Goal: Task Accomplishment & Management: Manage account settings

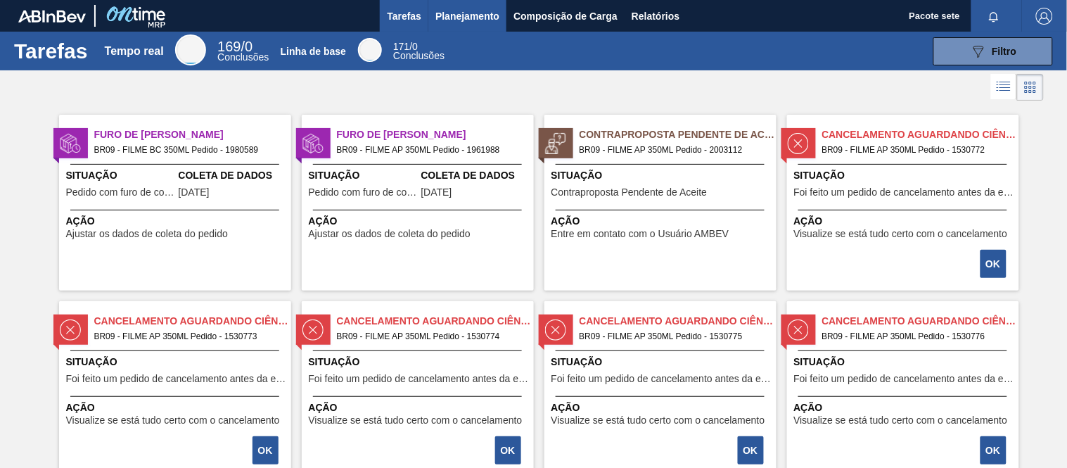
click at [462, 15] on font "Planejamento" at bounding box center [467, 16] width 64 height 11
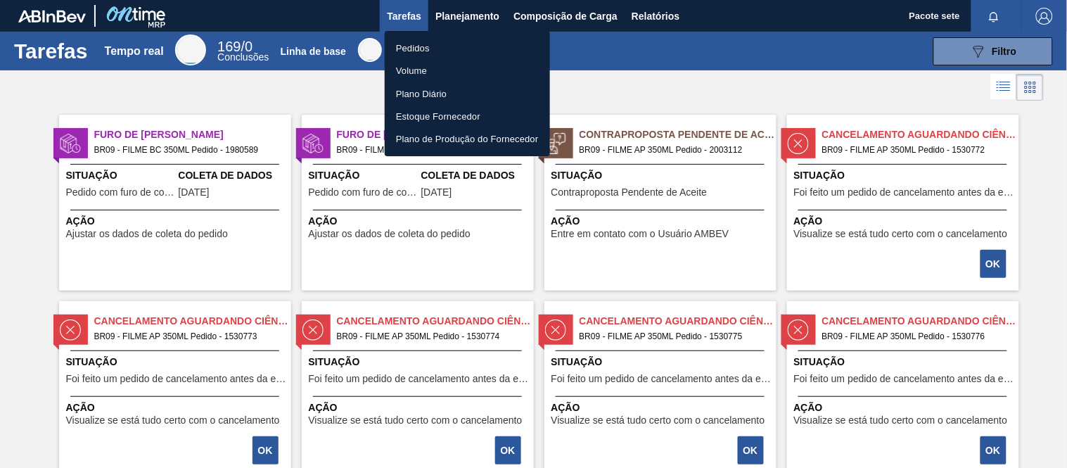
click at [425, 41] on font "Pedidos" at bounding box center [413, 48] width 34 height 14
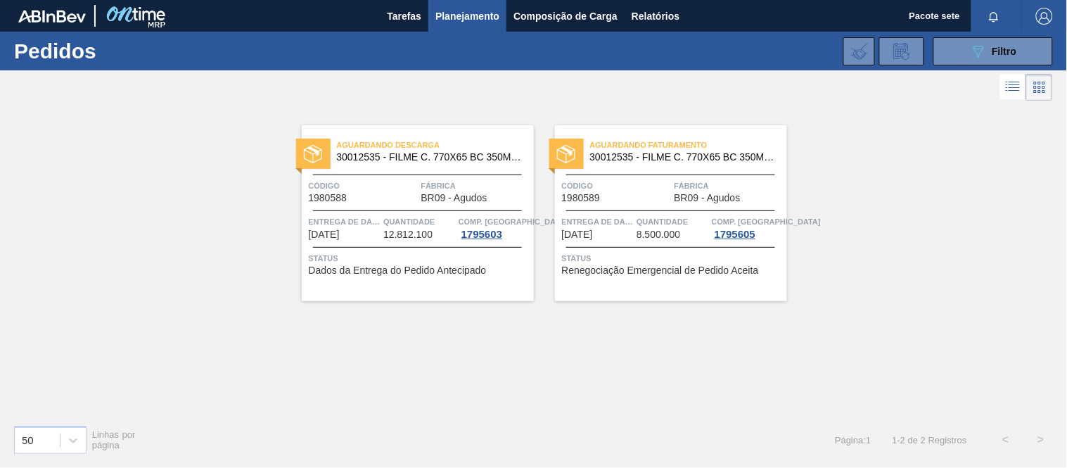
drag, startPoint x: 989, startPoint y: 51, endPoint x: 820, endPoint y: 120, distance: 183.0
click at [983, 52] on div "089F7B8B-B2A5-4AFE-B5C0-19BA573D28AC Filtro" at bounding box center [993, 51] width 47 height 17
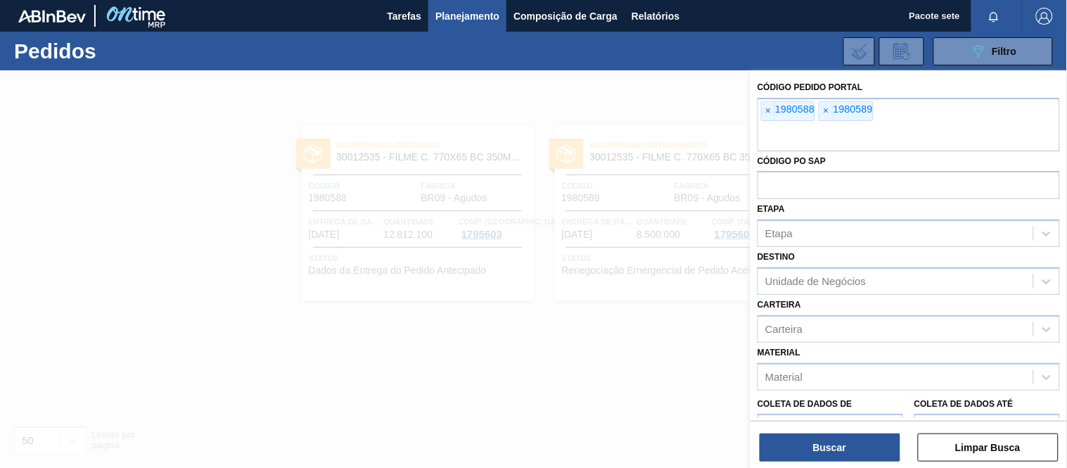
click at [684, 80] on div at bounding box center [533, 304] width 1067 height 468
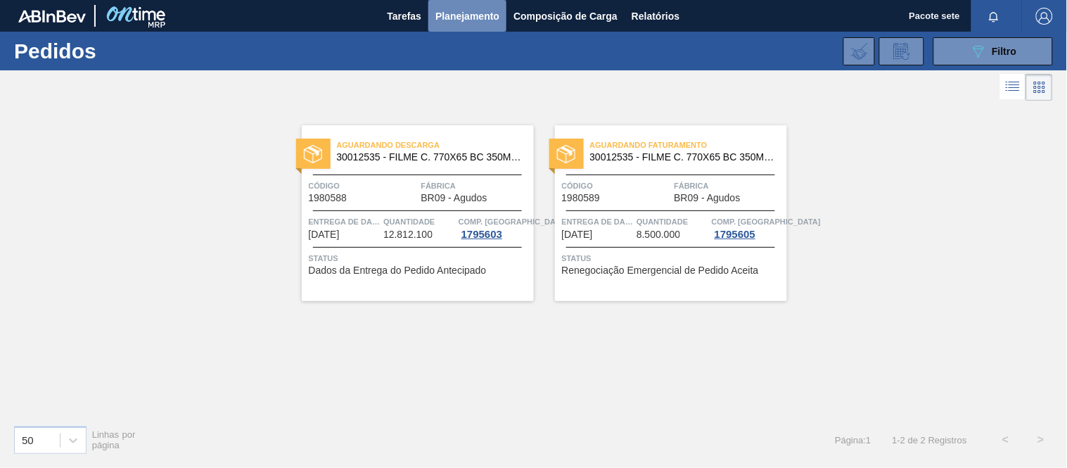
click at [473, 15] on font "Planejamento" at bounding box center [467, 16] width 64 height 11
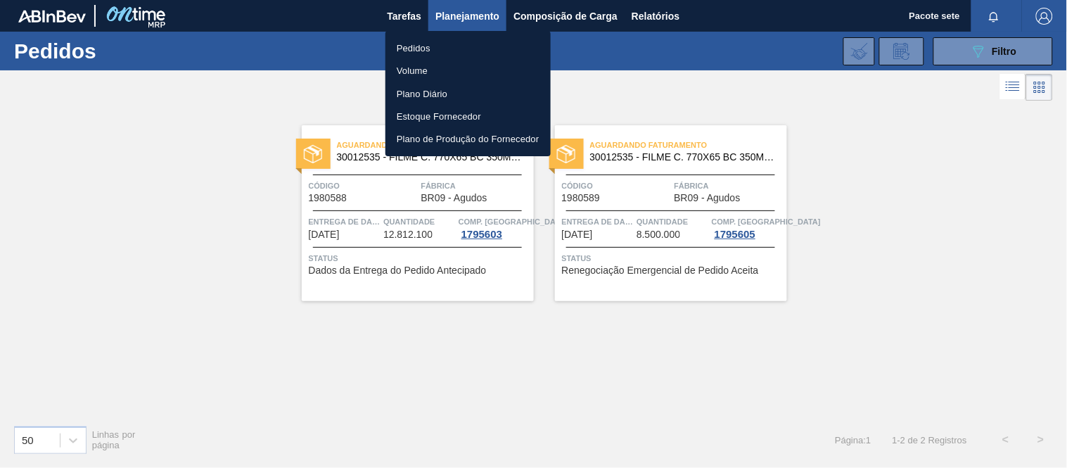
click at [430, 50] on font "Pedidos" at bounding box center [414, 48] width 34 height 11
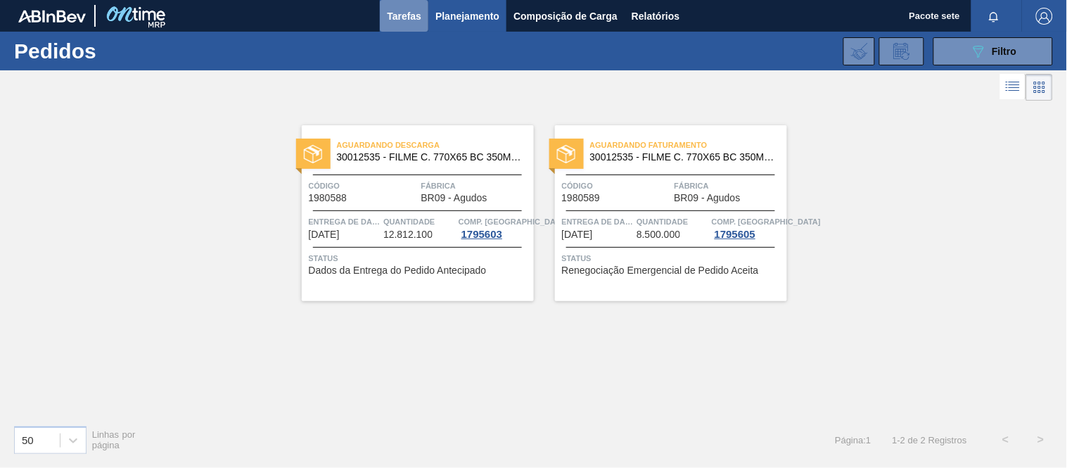
click at [413, 11] on font "Tarefas" at bounding box center [404, 16] width 34 height 11
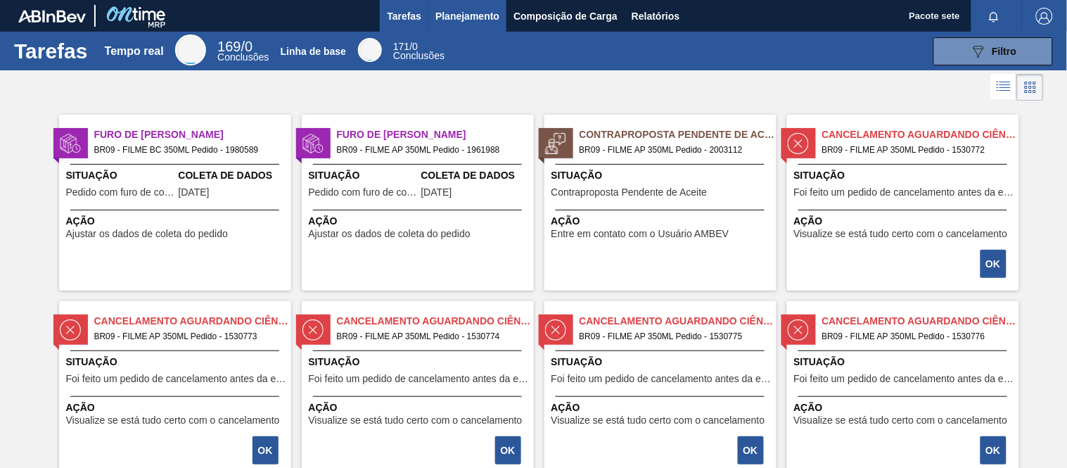
click at [463, 14] on font "Planejamento" at bounding box center [467, 16] width 64 height 11
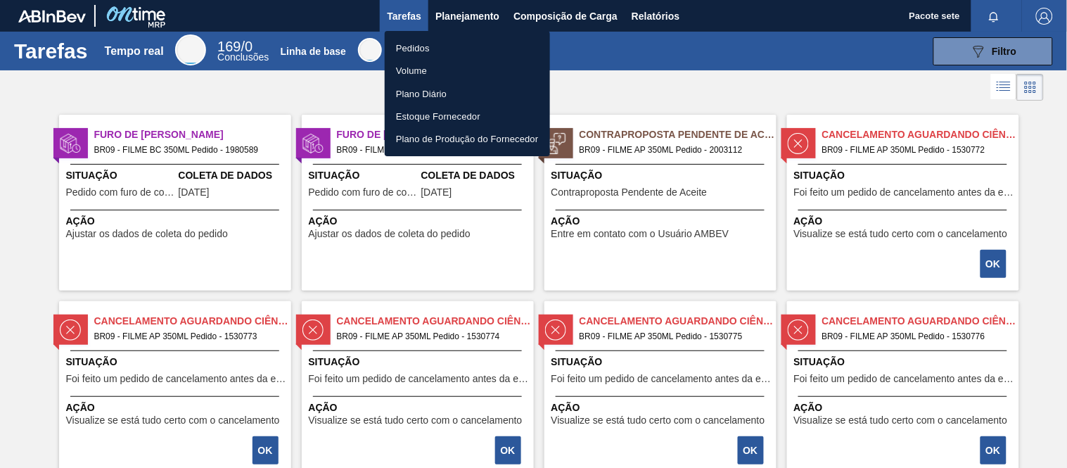
click at [1023, 54] on div at bounding box center [533, 234] width 1067 height 468
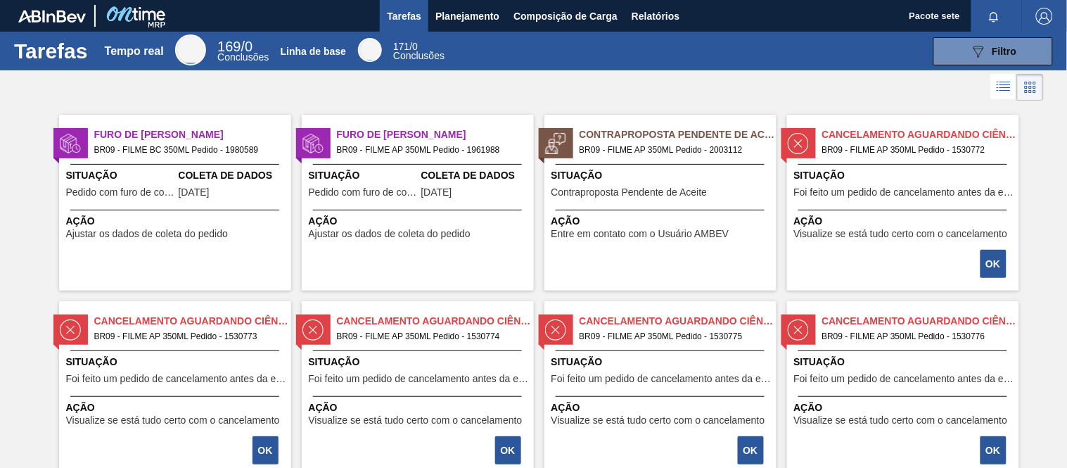
click at [1018, 51] on button "089F7B8B-B2A5-4AFE-B5C0-19BA573D28AC Filtro" at bounding box center [993, 51] width 120 height 28
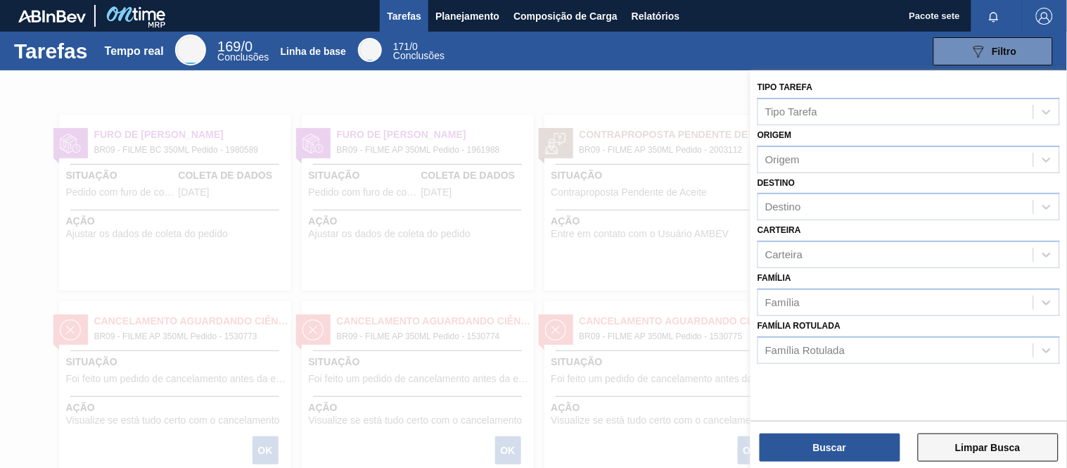
drag, startPoint x: 866, startPoint y: 444, endPoint x: 973, endPoint y: 447, distance: 107.7
click at [961, 0] on html "Tarefas Planejamento Composição de Carga Relatórios Pacote sete Marcar tudo com…" at bounding box center [533, 0] width 1067 height 0
click at [975, 445] on font "Limpar Busca" at bounding box center [987, 447] width 65 height 11
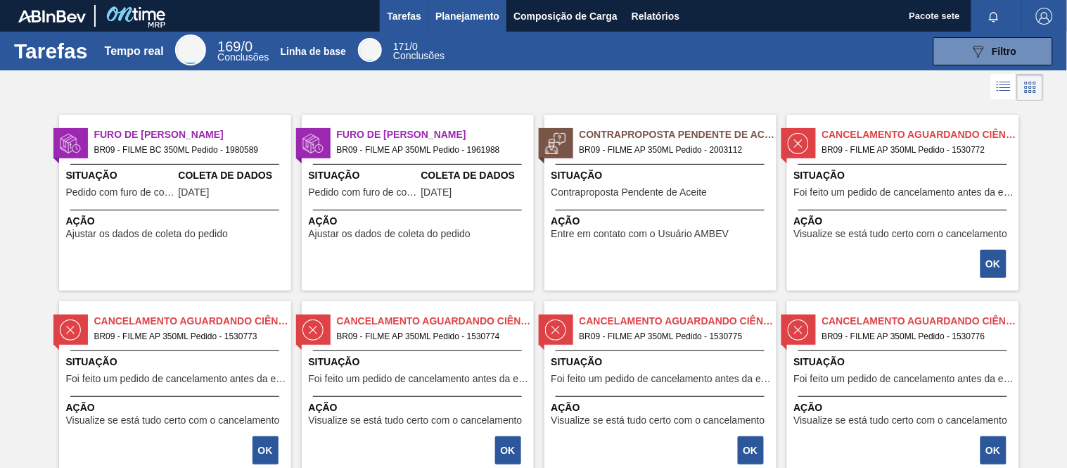
click at [473, 4] on button "Planejamento" at bounding box center [467, 16] width 78 height 32
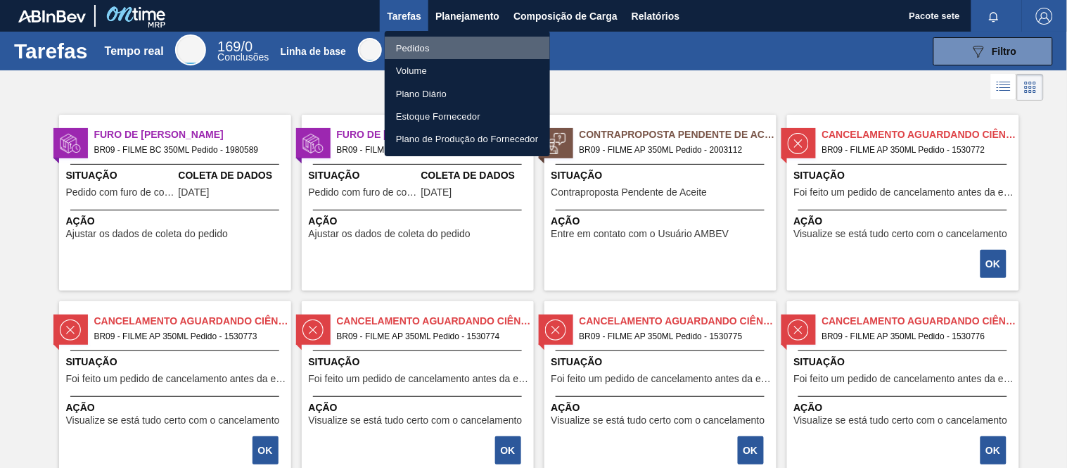
click at [416, 43] on font "Pedidos" at bounding box center [413, 48] width 34 height 11
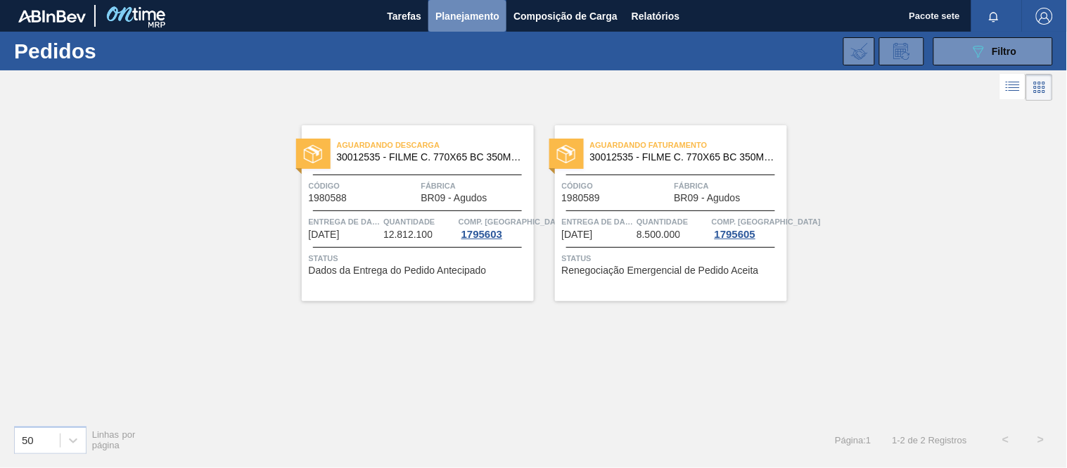
click at [469, 8] on font "Planejamento" at bounding box center [467, 16] width 64 height 17
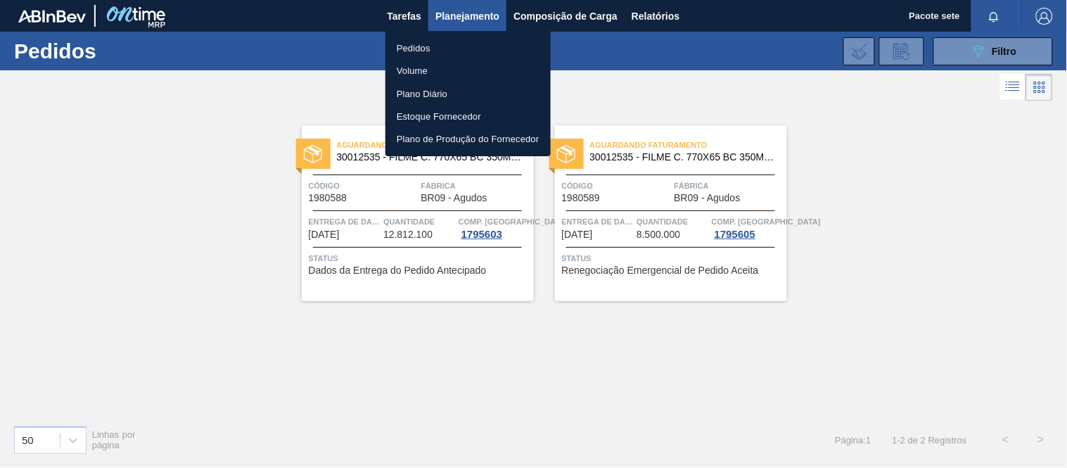
click at [428, 46] on font "Pedidos" at bounding box center [414, 48] width 34 height 11
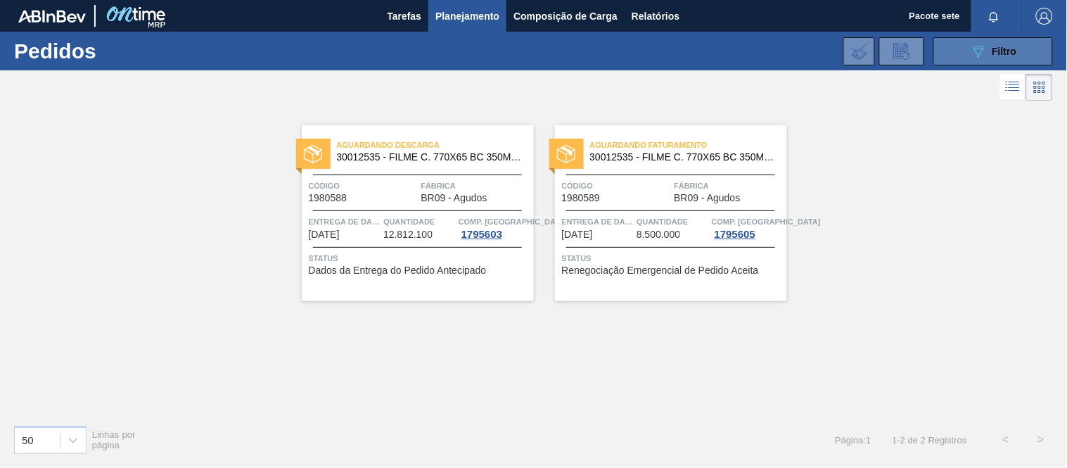
drag, startPoint x: 1030, startPoint y: 49, endPoint x: 1030, endPoint y: 85, distance: 35.9
click at [1030, 49] on button "089F7B8B-B2A5-4AFE-B5C0-19BA573D28AC Filtro" at bounding box center [993, 51] width 120 height 28
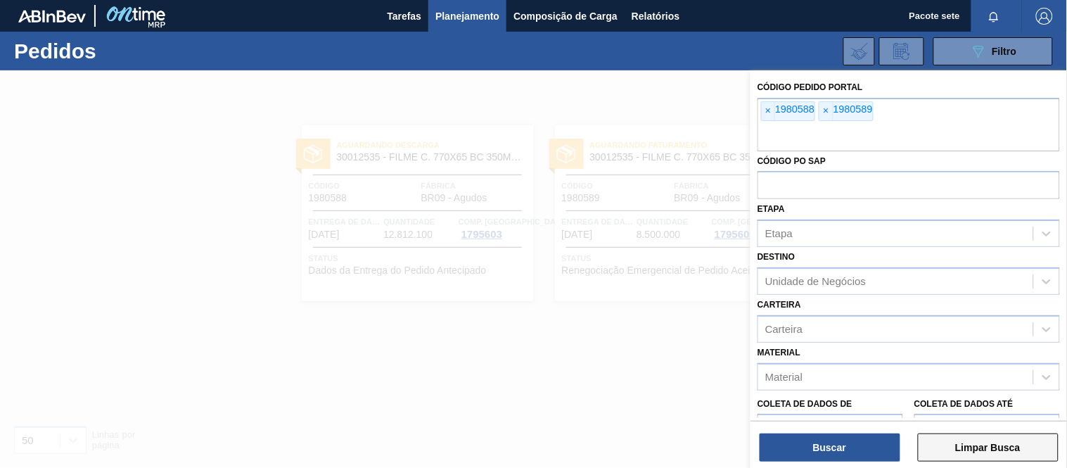
click at [985, 437] on button "Limpar Busca" at bounding box center [988, 447] width 141 height 28
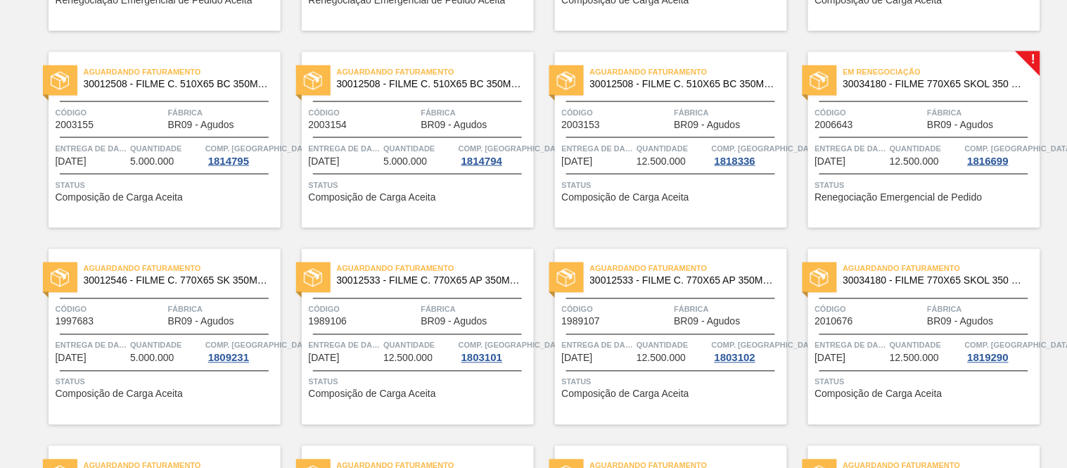
scroll to position [326, 0]
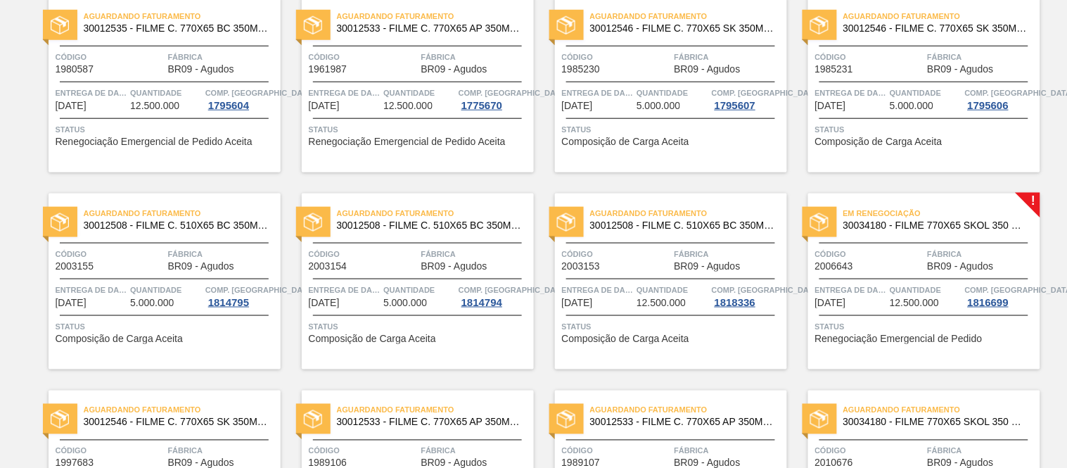
click at [888, 209] on font "Em renegociação" at bounding box center [882, 213] width 78 height 8
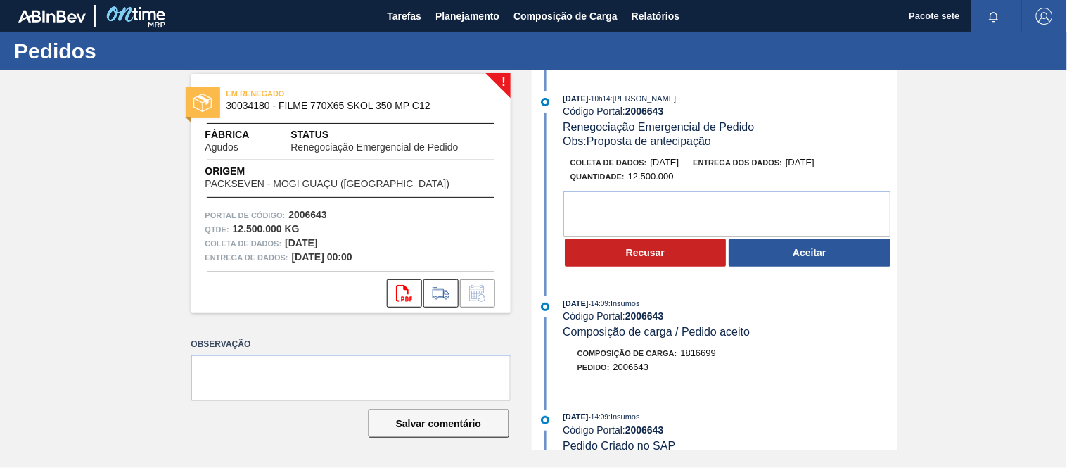
drag, startPoint x: 812, startPoint y: 158, endPoint x: 854, endPoint y: 153, distance: 43.3
click at [854, 153] on div "[DATE] 10h14 : [PERSON_NAME] Código Portal: 2006643 Renegociação Emergencial de…" at bounding box center [716, 183] width 362 height 184
click at [654, 101] on font "[PERSON_NAME]" at bounding box center [644, 98] width 63 height 8
click at [646, 113] on font "2006643" at bounding box center [644, 110] width 39 height 11
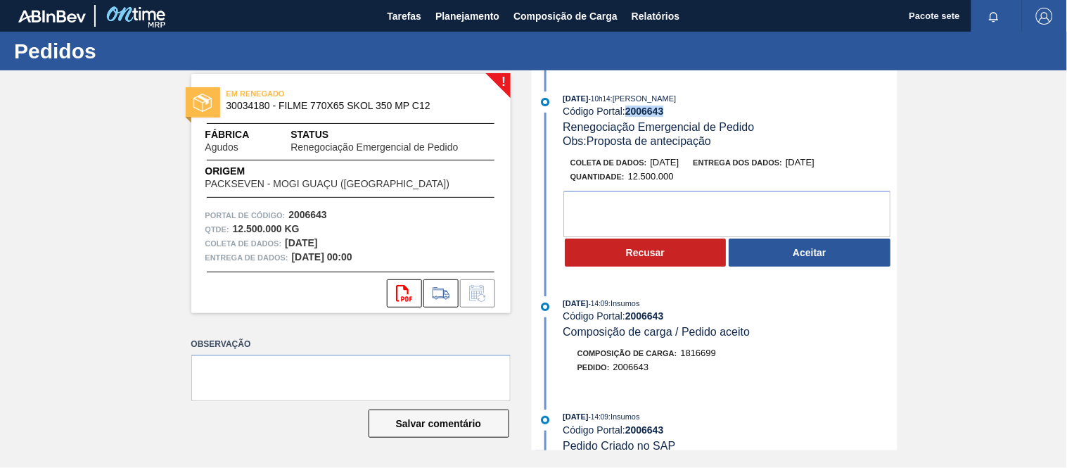
click at [646, 113] on font "2006643" at bounding box center [644, 110] width 39 height 11
copy font "2006643"
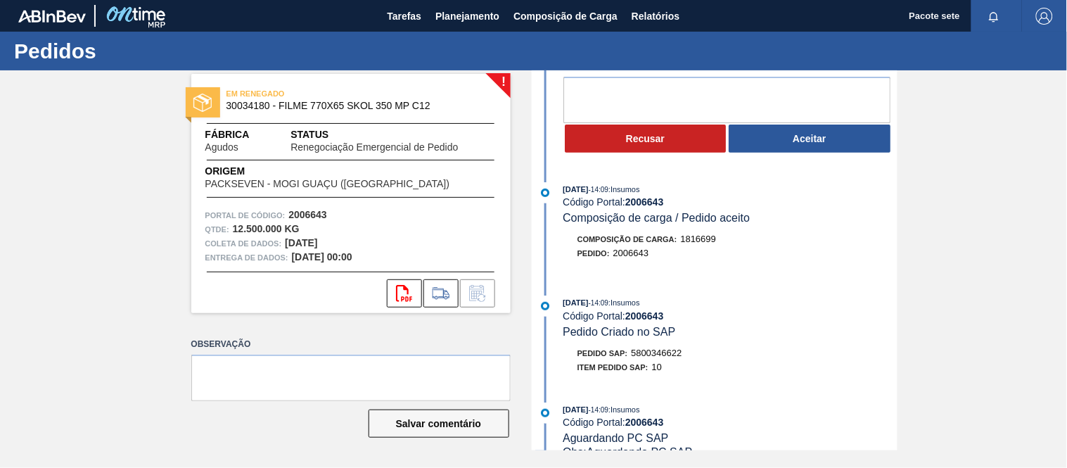
scroll to position [156, 0]
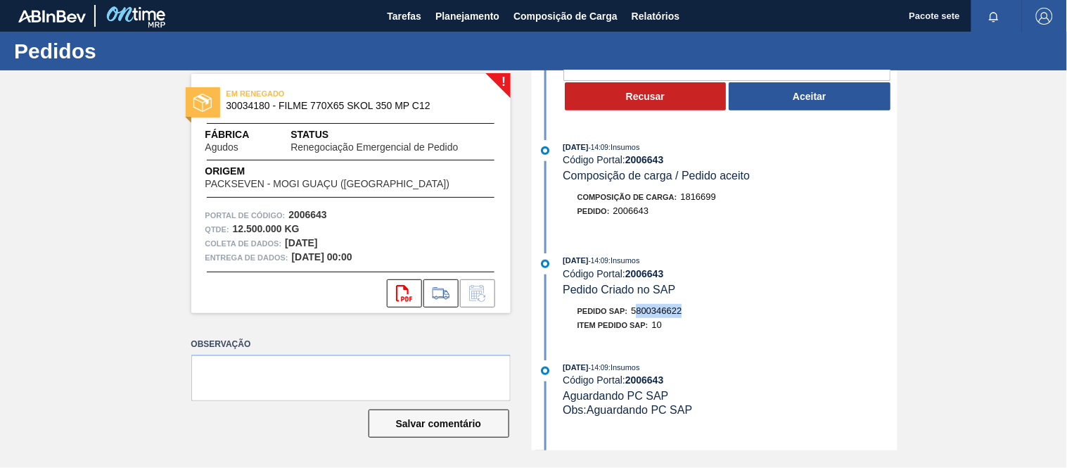
drag, startPoint x: 636, startPoint y: 309, endPoint x: 692, endPoint y: 307, distance: 55.6
click at [693, 305] on div "[DATE] 14:09 : Insumos Código Portal: 2006643 Pedido Criado no SAP Pedido SAP: …" at bounding box center [716, 295] width 362 height 85
drag, startPoint x: 628, startPoint y: 278, endPoint x: 675, endPoint y: 276, distance: 47.1
click at [675, 276] on div "Código Portal: 2006643" at bounding box center [730, 273] width 334 height 11
drag, startPoint x: 617, startPoint y: 312, endPoint x: 686, endPoint y: 315, distance: 69.0
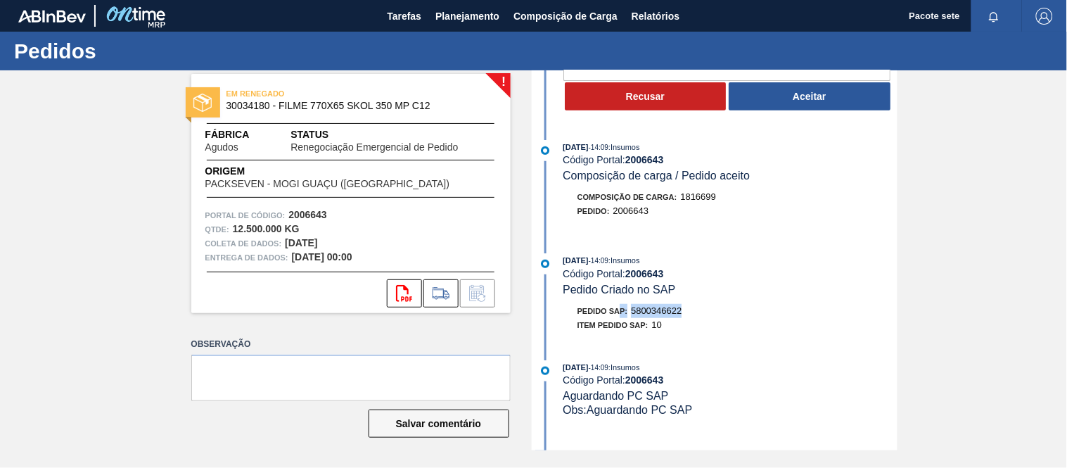
click at [686, 315] on div "Pedido SAP: 5800346622" at bounding box center [730, 311] width 334 height 14
click at [698, 318] on div "Pedido SAP: 5800346622" at bounding box center [730, 311] width 334 height 14
click at [671, 316] on font "5800346622" at bounding box center [656, 310] width 51 height 11
drag, startPoint x: 652, startPoint y: 332, endPoint x: 666, endPoint y: 328, distance: 14.5
click at [666, 328] on div "Item pedido SAP: 10" at bounding box center [730, 325] width 334 height 14
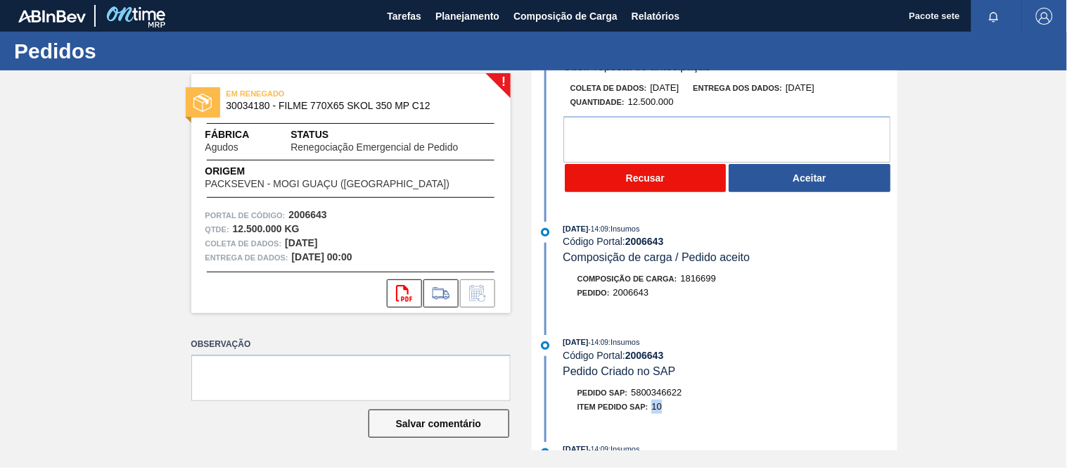
scroll to position [0, 0]
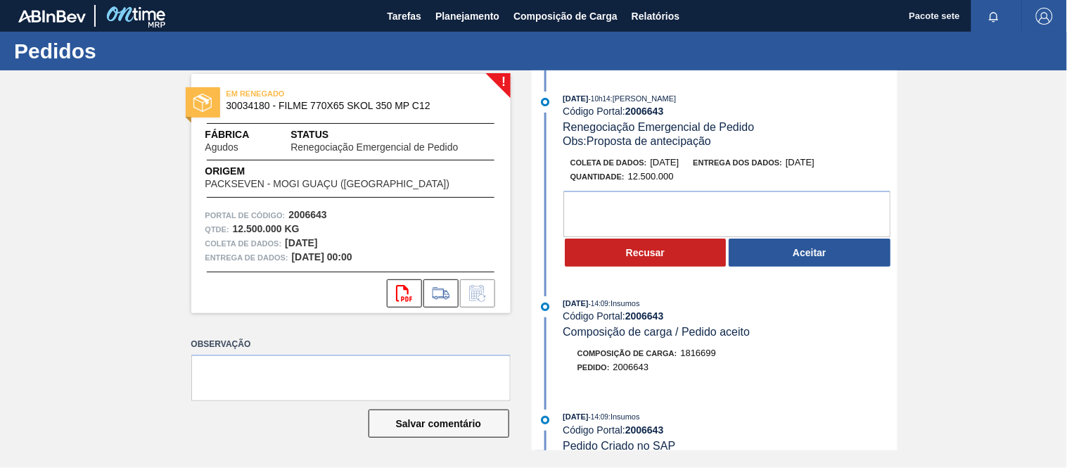
click at [645, 110] on font "2006643" at bounding box center [644, 110] width 39 height 11
copy font "2006643"
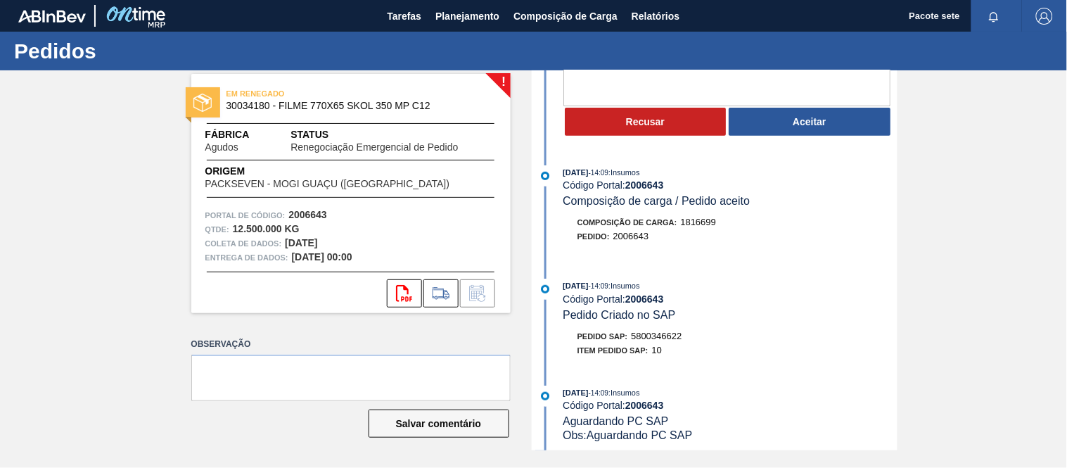
scroll to position [156, 0]
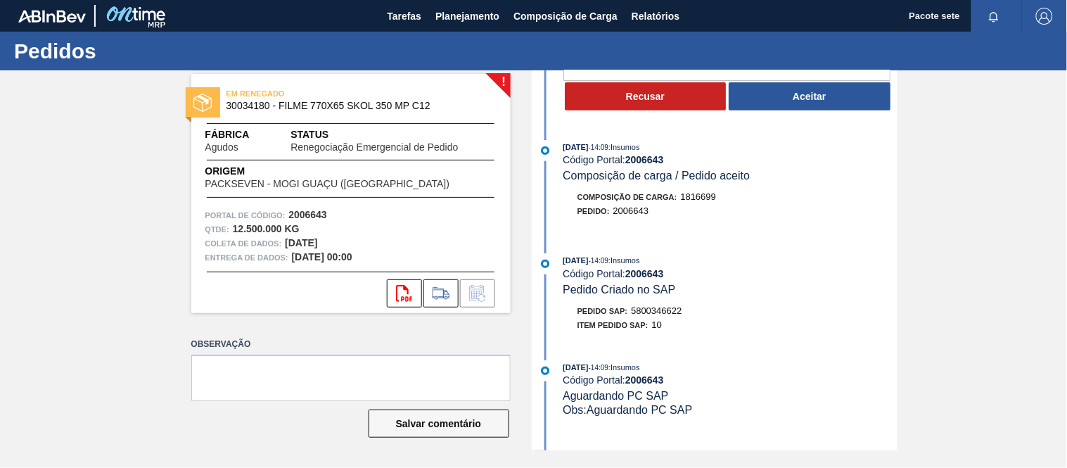
click at [659, 313] on font "5800346622" at bounding box center [656, 310] width 51 height 11
copy font "5800346622"
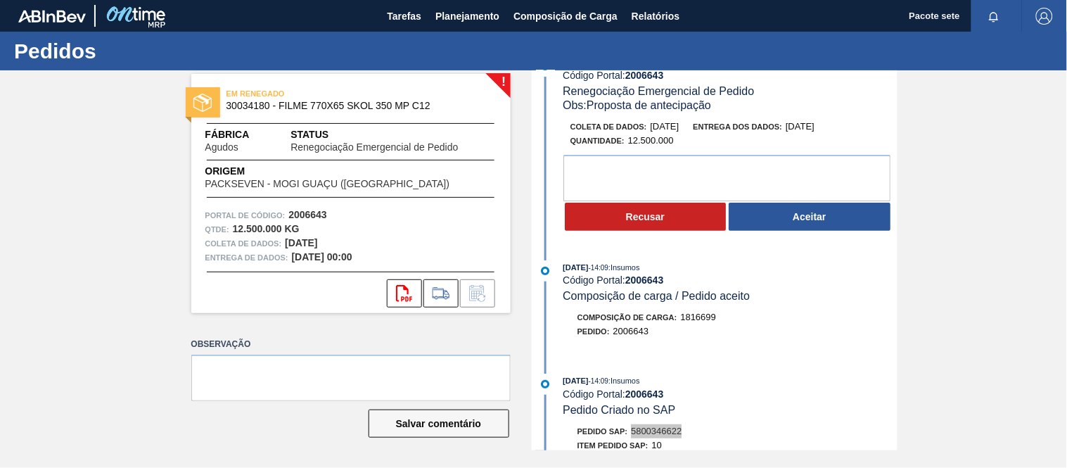
scroll to position [0, 0]
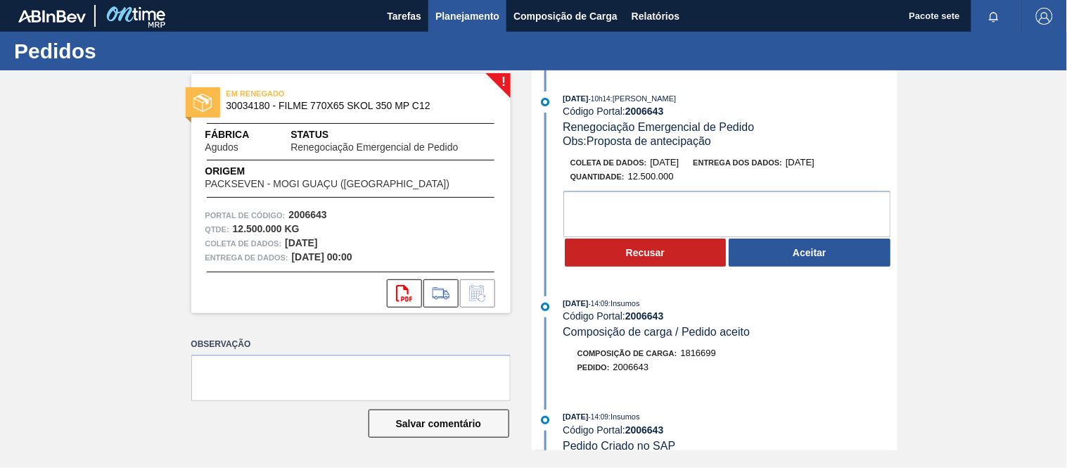
click at [476, 15] on font "Planejamento" at bounding box center [467, 16] width 64 height 11
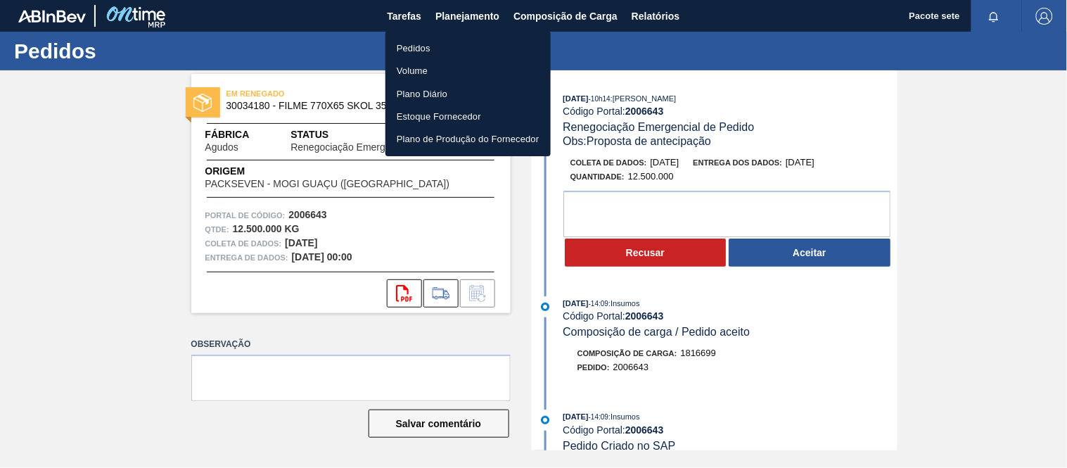
click at [419, 44] on font "Pedidos" at bounding box center [414, 48] width 34 height 11
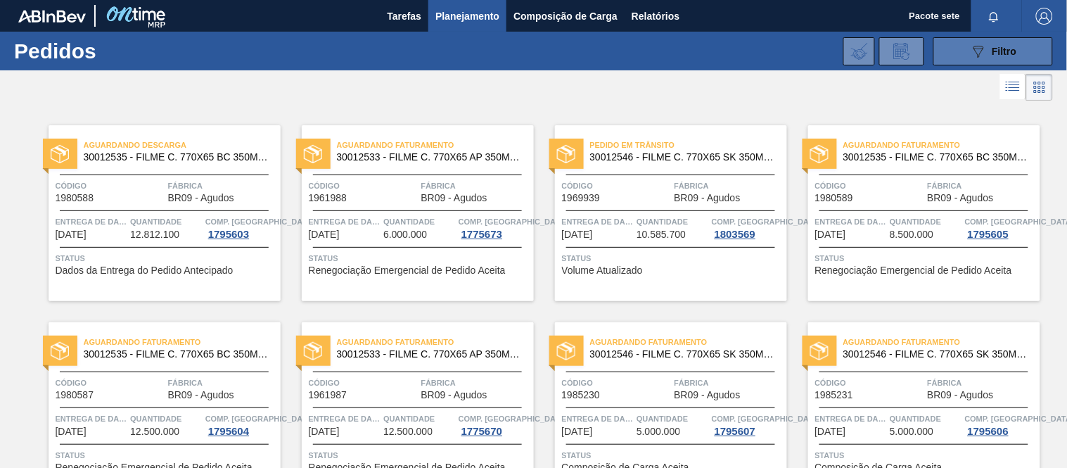
click at [971, 43] on icon "089F7B8B-B2A5-4AFE-B5C0-19BA573D28AC" at bounding box center [978, 51] width 17 height 17
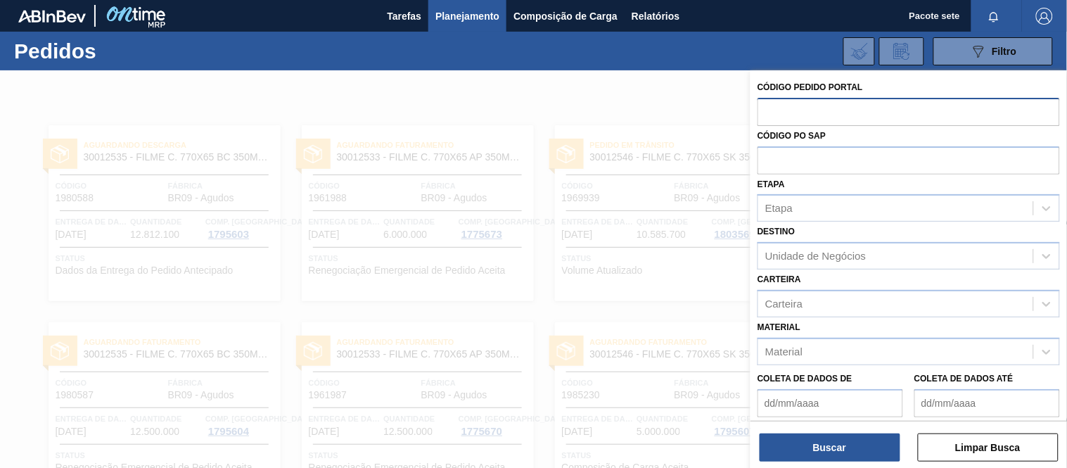
click at [859, 117] on input "text" at bounding box center [908, 111] width 302 height 27
type input "1969939"
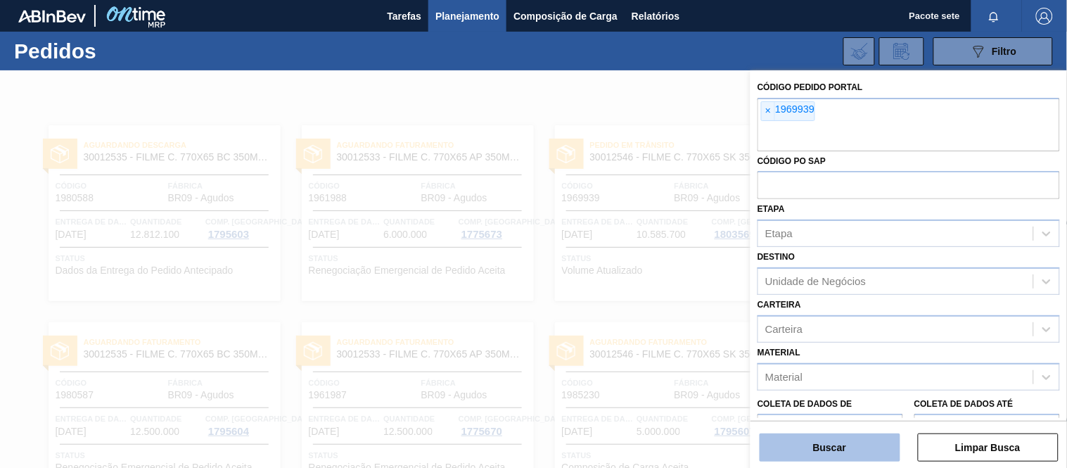
click at [831, 437] on button "Buscar" at bounding box center [829, 447] width 141 height 28
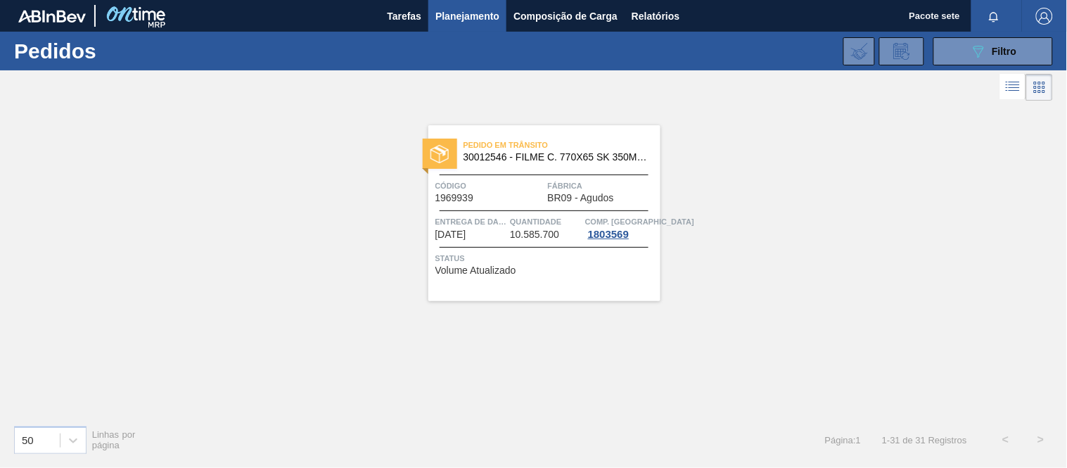
click at [522, 185] on span "Código" at bounding box center [489, 186] width 109 height 14
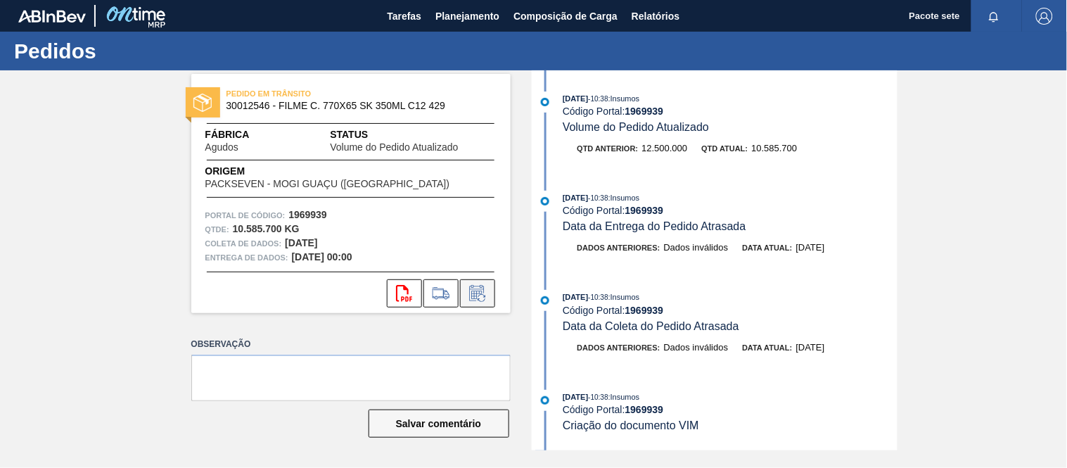
click at [478, 292] on icon at bounding box center [477, 293] width 23 height 17
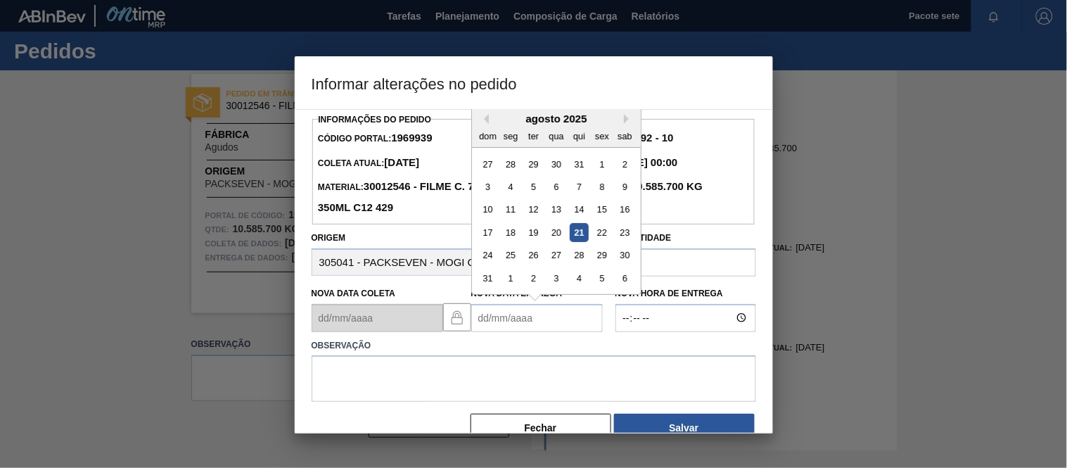
click at [558, 326] on Entrega1969939 "Nova Data Entrega" at bounding box center [537, 318] width 132 height 28
click at [510, 257] on font "25" at bounding box center [510, 255] width 10 height 11
type Entrega1969939 "[DATE]"
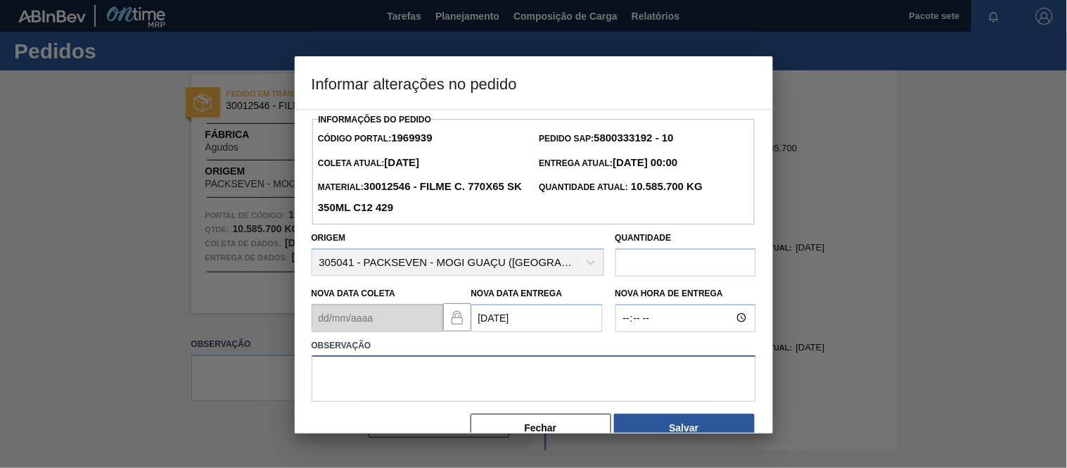
click at [503, 380] on textarea at bounding box center [534, 378] width 444 height 46
type textarea "F"
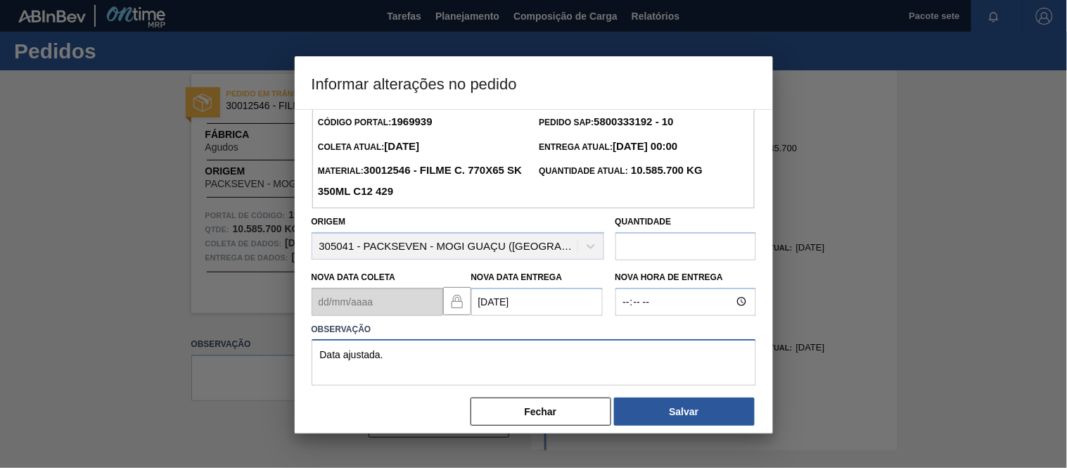
scroll to position [31, 0]
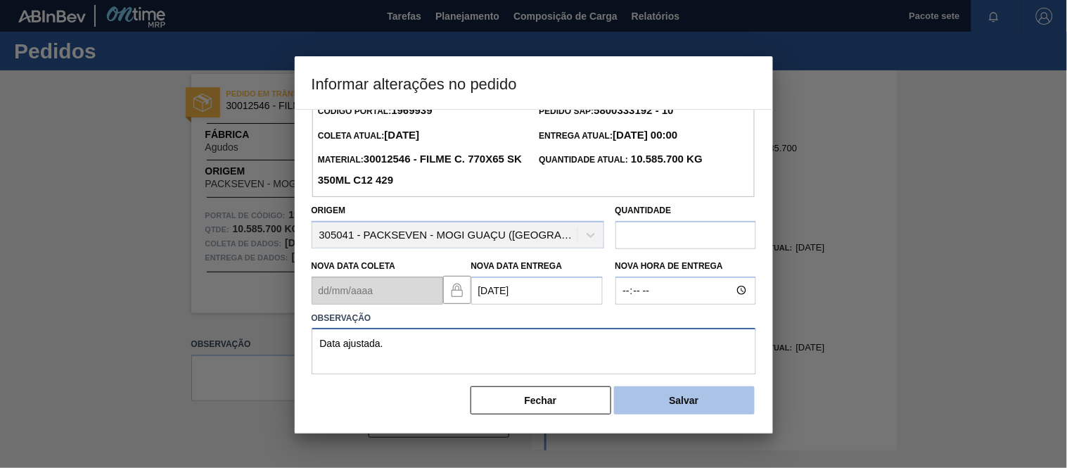
type textarea "Data ajustada."
click at [676, 408] on button "Salvar" at bounding box center [684, 400] width 141 height 28
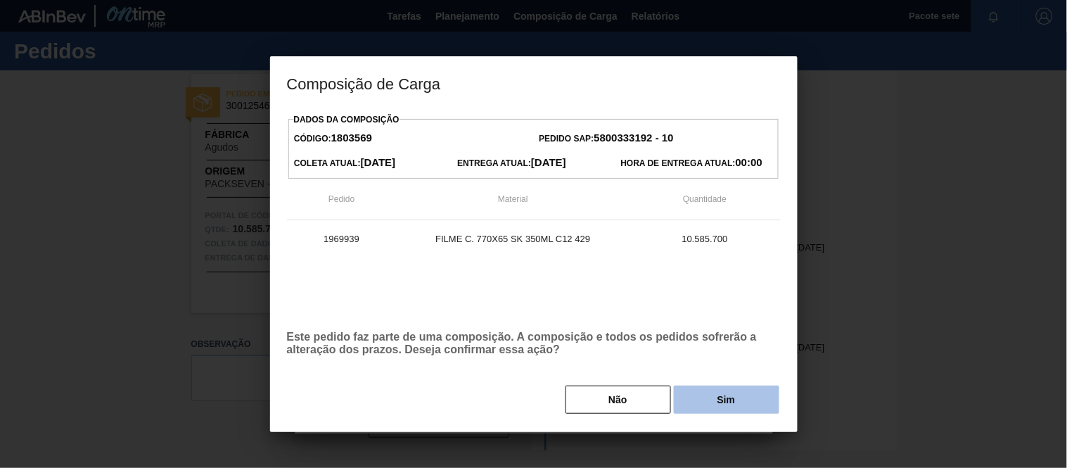
click at [736, 401] on button "Sim" at bounding box center [726, 399] width 105 height 28
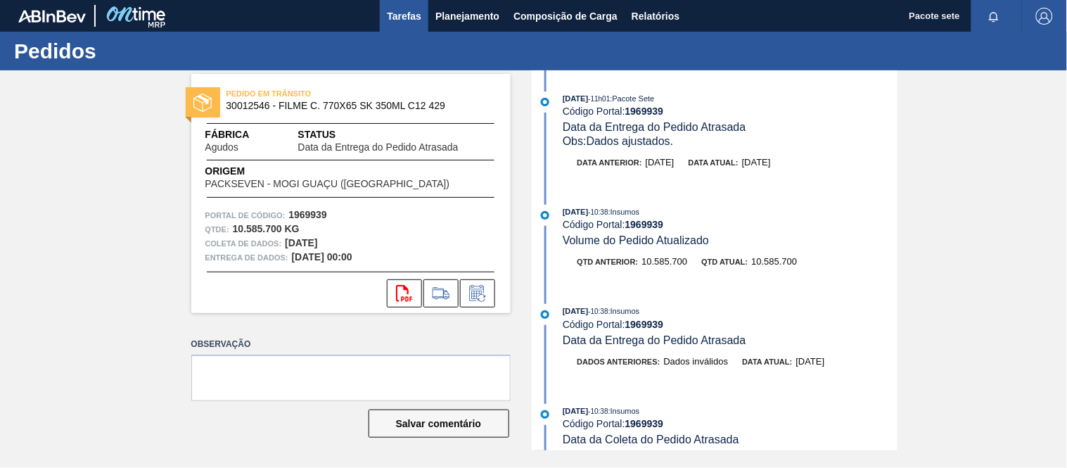
click at [396, 4] on button "Tarefas" at bounding box center [404, 16] width 49 height 32
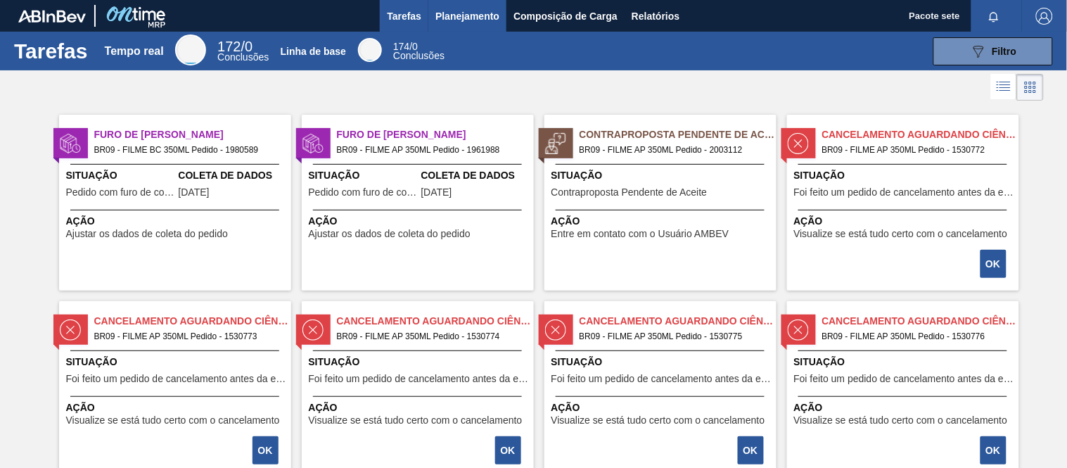
click at [467, 19] on font "Planejamento" at bounding box center [467, 16] width 64 height 11
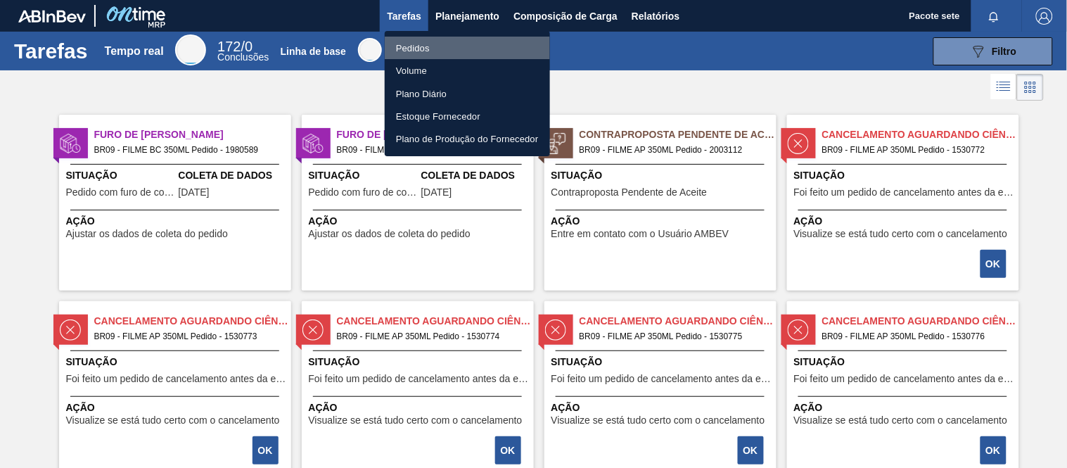
click at [431, 47] on li "Pedidos" at bounding box center [467, 48] width 165 height 23
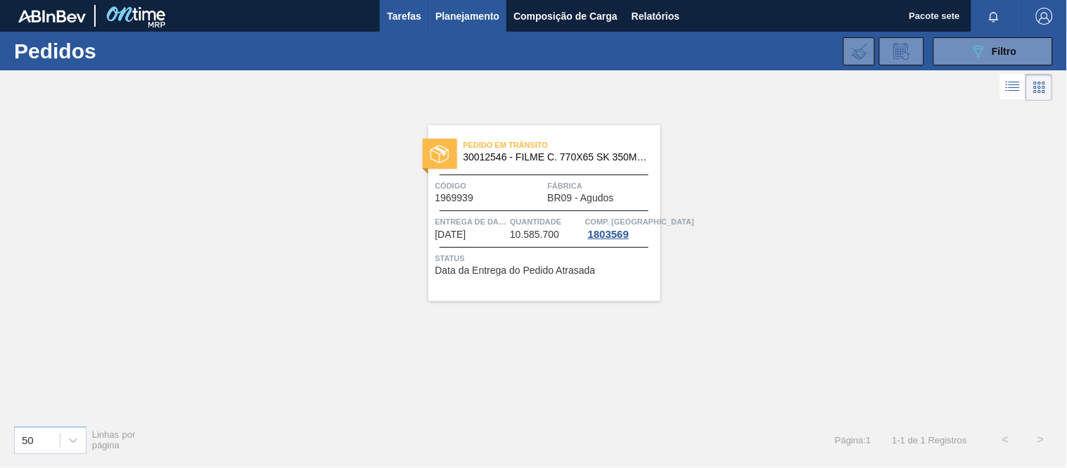
click at [408, 17] on font "Tarefas" at bounding box center [404, 16] width 34 height 11
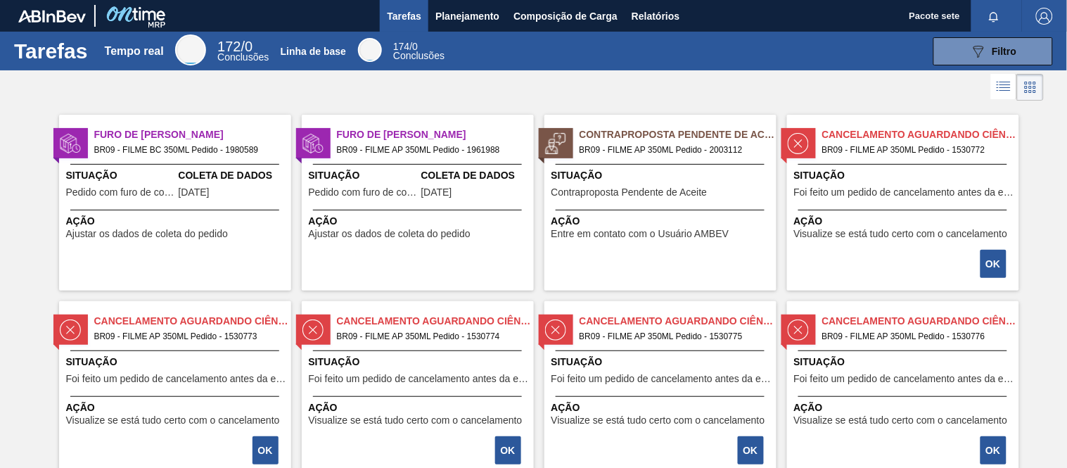
click at [148, 125] on div "Furo de Coleta BR09 - FILME BC 350ML Pedido - 1980589" at bounding box center [175, 140] width 232 height 30
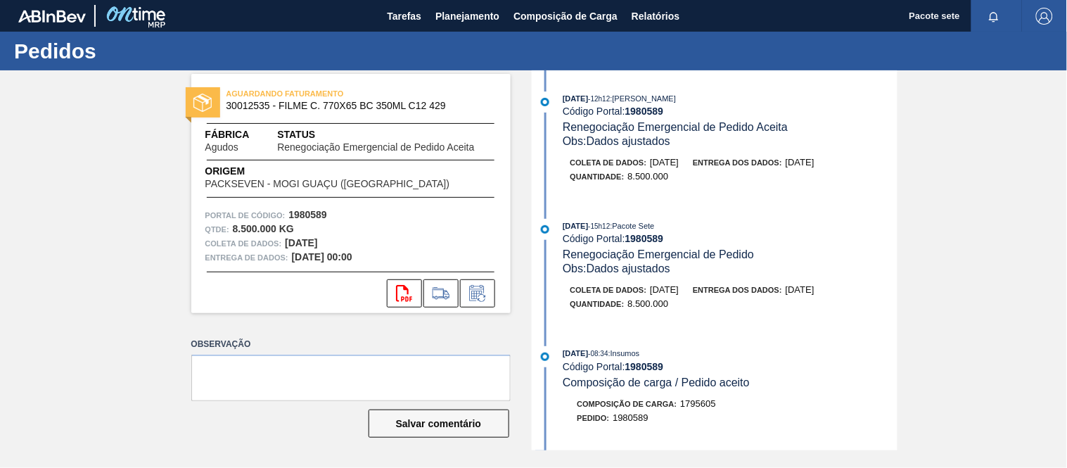
click at [652, 113] on font "1980589" at bounding box center [644, 110] width 39 height 11
copy font "1980589"
click at [487, 300] on icon at bounding box center [477, 293] width 23 height 17
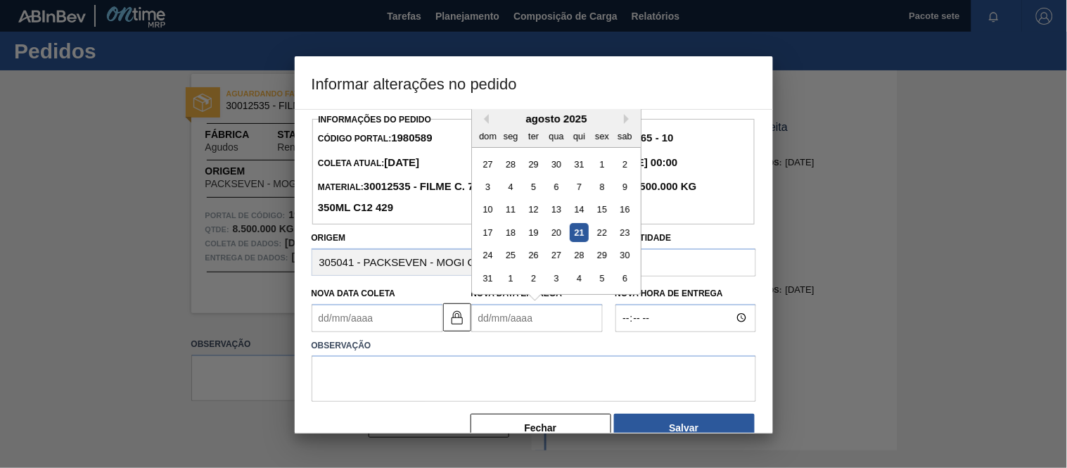
click at [564, 315] on Entrega1980589 "Nova Data Entrega" at bounding box center [537, 318] width 132 height 28
click at [629, 118] on button "Próximo mês" at bounding box center [629, 119] width 10 height 10
click at [489, 124] on div "setembro de 2025" at bounding box center [556, 119] width 169 height 12
click at [489, 120] on div "setembro de 2025" at bounding box center [556, 119] width 169 height 12
click at [483, 120] on button "[PERSON_NAME]" at bounding box center [484, 119] width 10 height 10
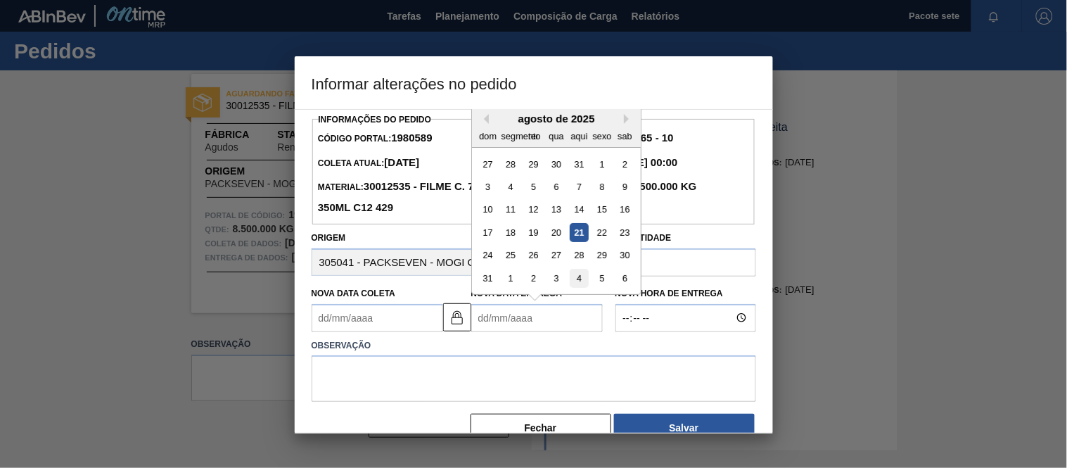
click at [582, 272] on div "4" at bounding box center [578, 278] width 19 height 19
type Coleta1980589 "[DATE]"
type Entrega1980589 "[DATE]"
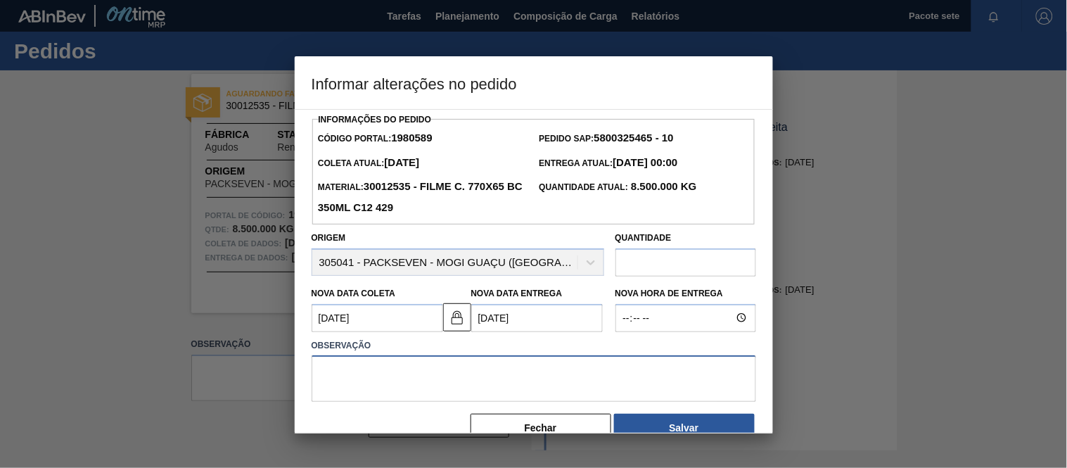
click at [571, 383] on textarea at bounding box center [534, 378] width 444 height 46
click at [525, 430] on font "Fechar" at bounding box center [541, 427] width 32 height 11
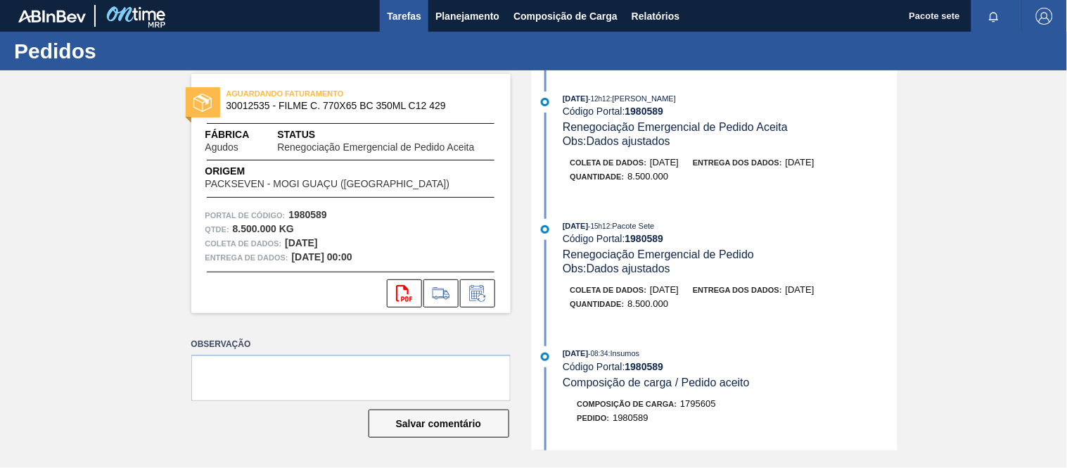
click at [401, 5] on button "Tarefas" at bounding box center [404, 16] width 49 height 32
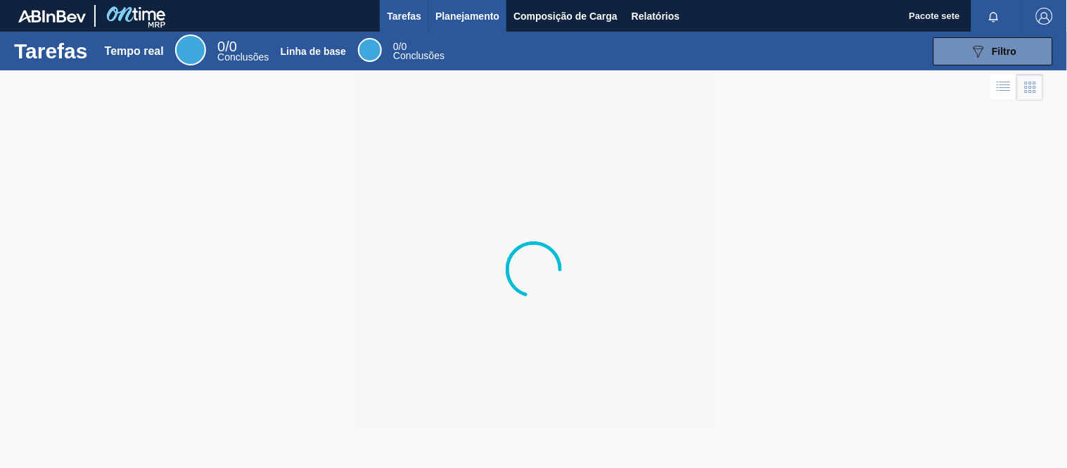
click at [464, 11] on font "Planejamento" at bounding box center [467, 16] width 64 height 11
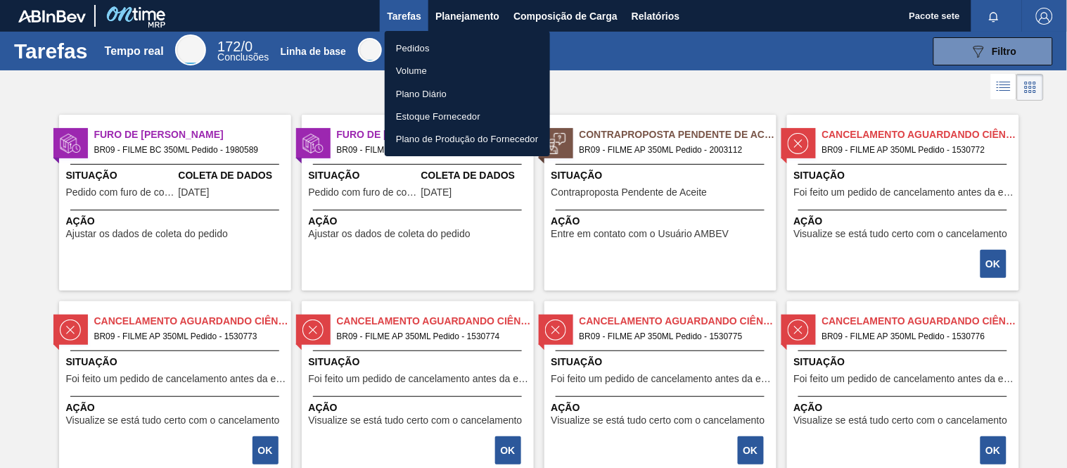
click at [369, 186] on div at bounding box center [533, 234] width 1067 height 468
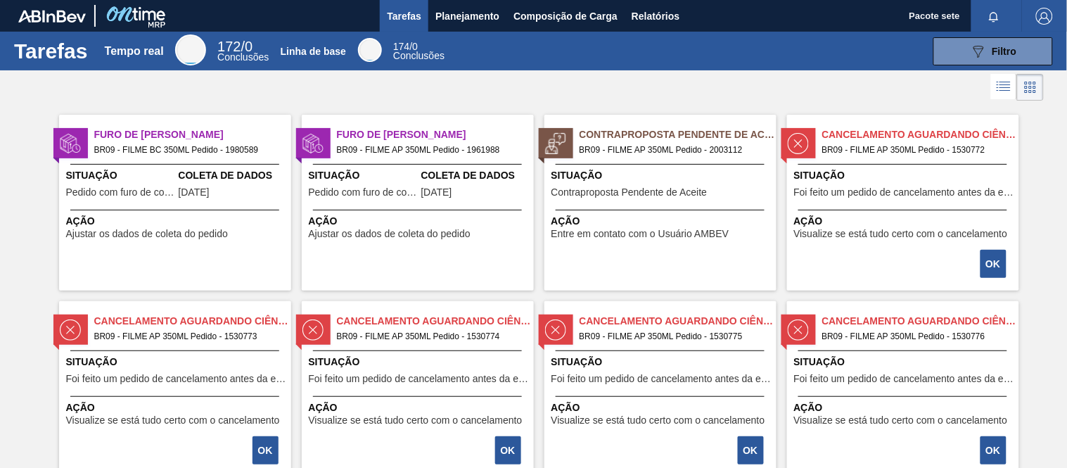
click at [377, 179] on span "Situação" at bounding box center [363, 175] width 109 height 15
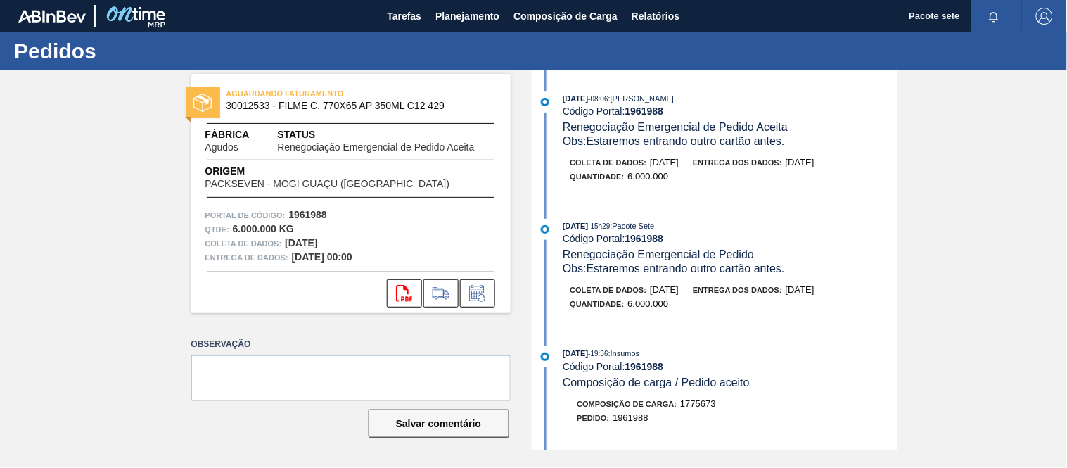
click at [648, 113] on font "1961988" at bounding box center [644, 110] width 39 height 11
copy font "1961988"
drag, startPoint x: 602, startPoint y: 96, endPoint x: 724, endPoint y: 101, distance: 122.5
click at [724, 101] on div "[DATE] 08:06 : [PERSON_NAME]" at bounding box center [730, 98] width 334 height 14
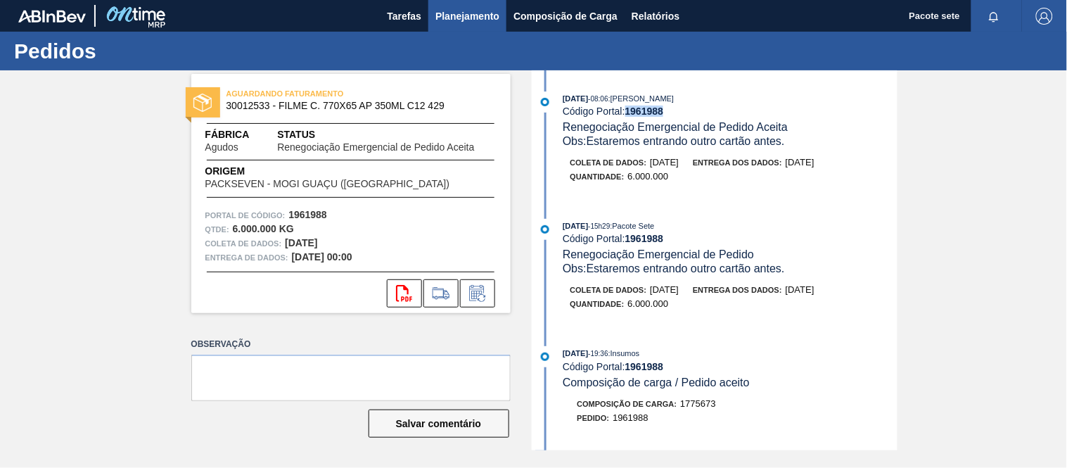
click at [459, 18] on font "Planejamento" at bounding box center [467, 16] width 64 height 11
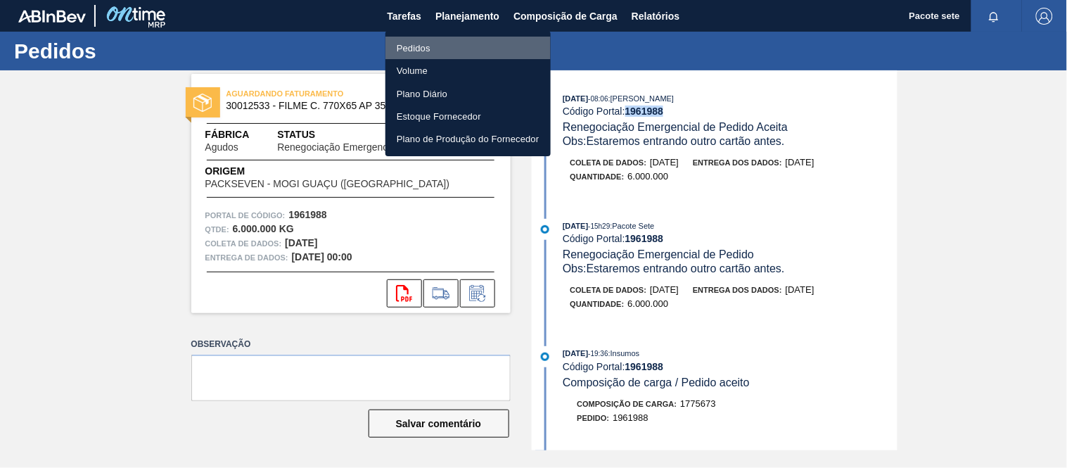
click at [435, 41] on li "Pedidos" at bounding box center [467, 48] width 165 height 23
